Goal: Task Accomplishment & Management: Use online tool/utility

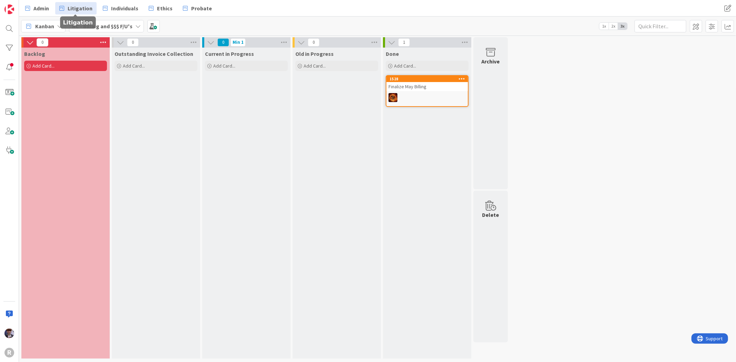
click at [59, 10] on link "Litigation" at bounding box center [75, 8] width 41 height 12
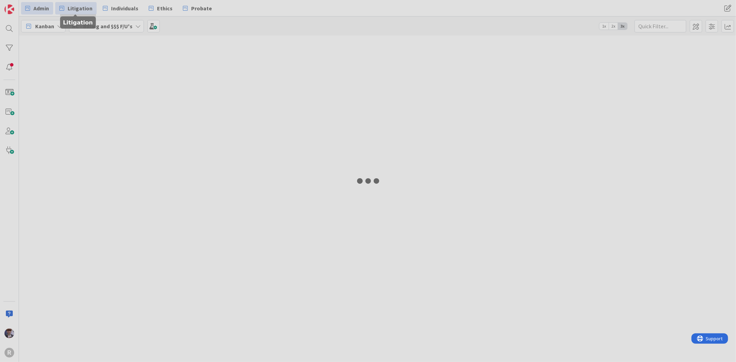
type input "[PERSON_NAME]"
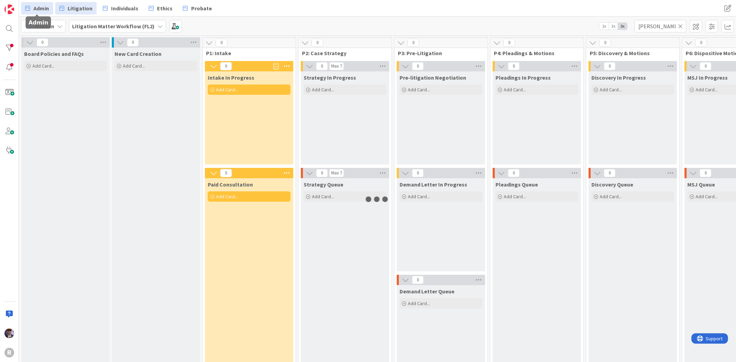
click at [31, 12] on div "Admin Litigation Individuals Ethics Probate Admin Litigation Individuals Ethics…" at bounding box center [377, 181] width 717 height 362
click at [62, 112] on div "Board Policies and FAQs Add Card..." at bounding box center [65, 215] width 88 height 335
click at [36, 7] on span "Admin" at bounding box center [41, 8] width 16 height 8
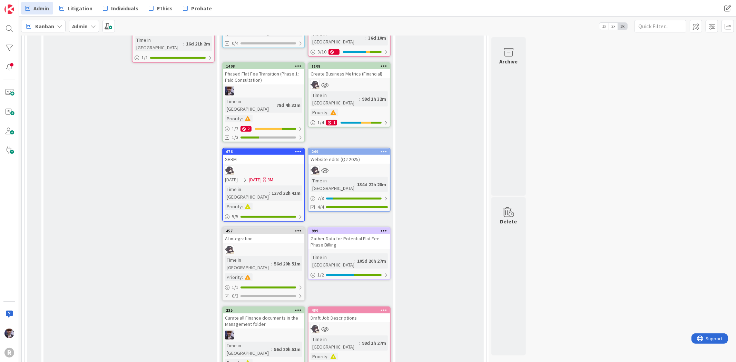
scroll to position [666, 0]
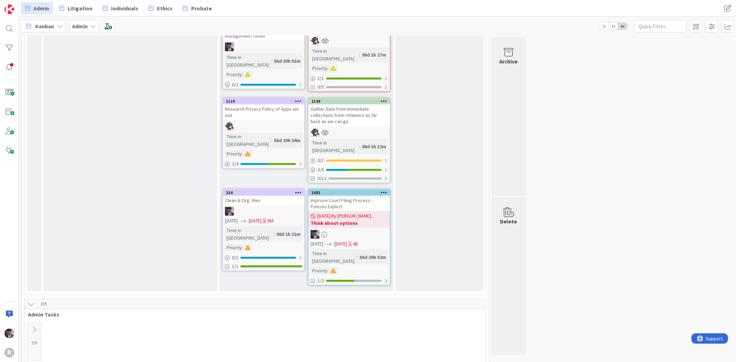
click at [36, 326] on icon at bounding box center [34, 330] width 8 height 8
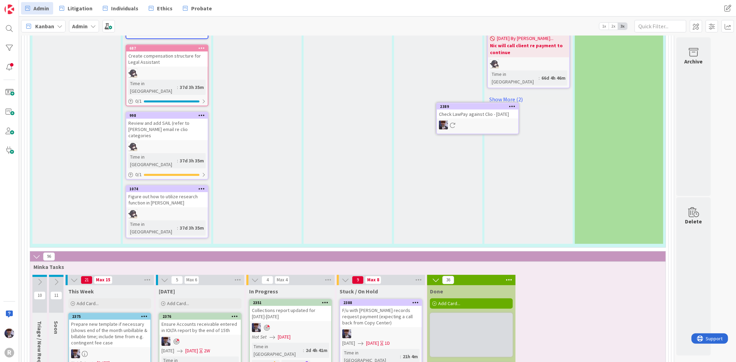
scroll to position [1643, 0]
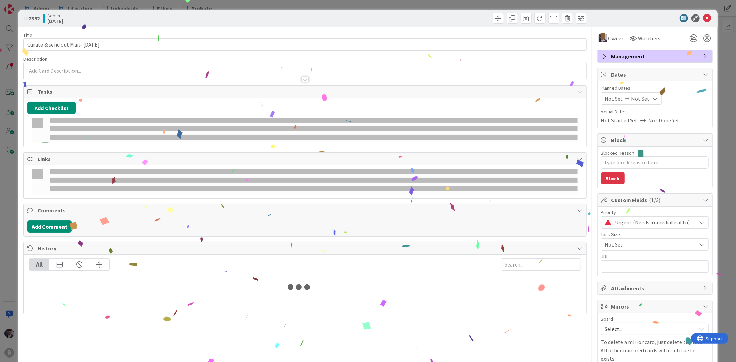
type textarea "x"
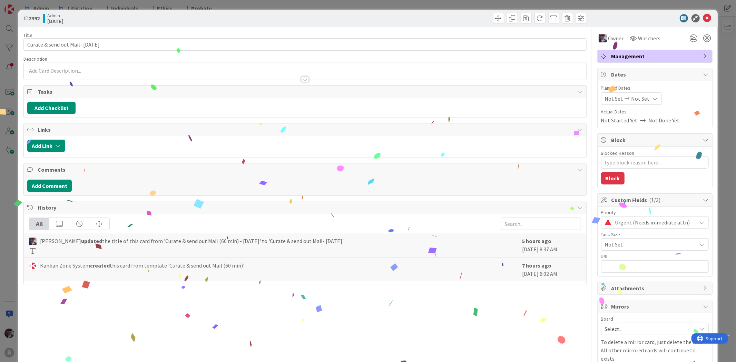
click at [9, 203] on div "ID 2392 Admin [DATE] Title 34 / 128 Curate & send out Mail- [DATE] Description …" at bounding box center [368, 181] width 736 height 362
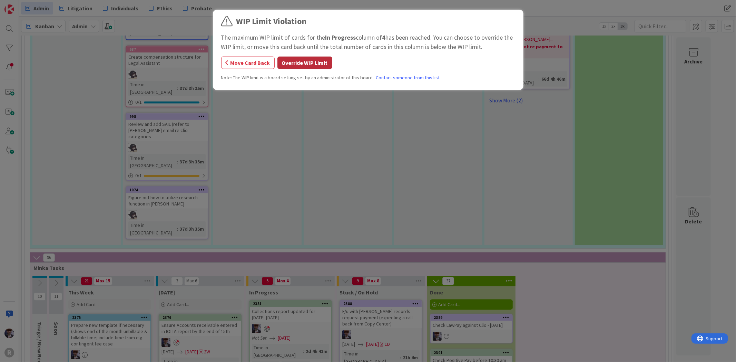
click at [293, 63] on button "Override WIP Limit" at bounding box center [304, 63] width 55 height 12
